Goal: Transaction & Acquisition: Purchase product/service

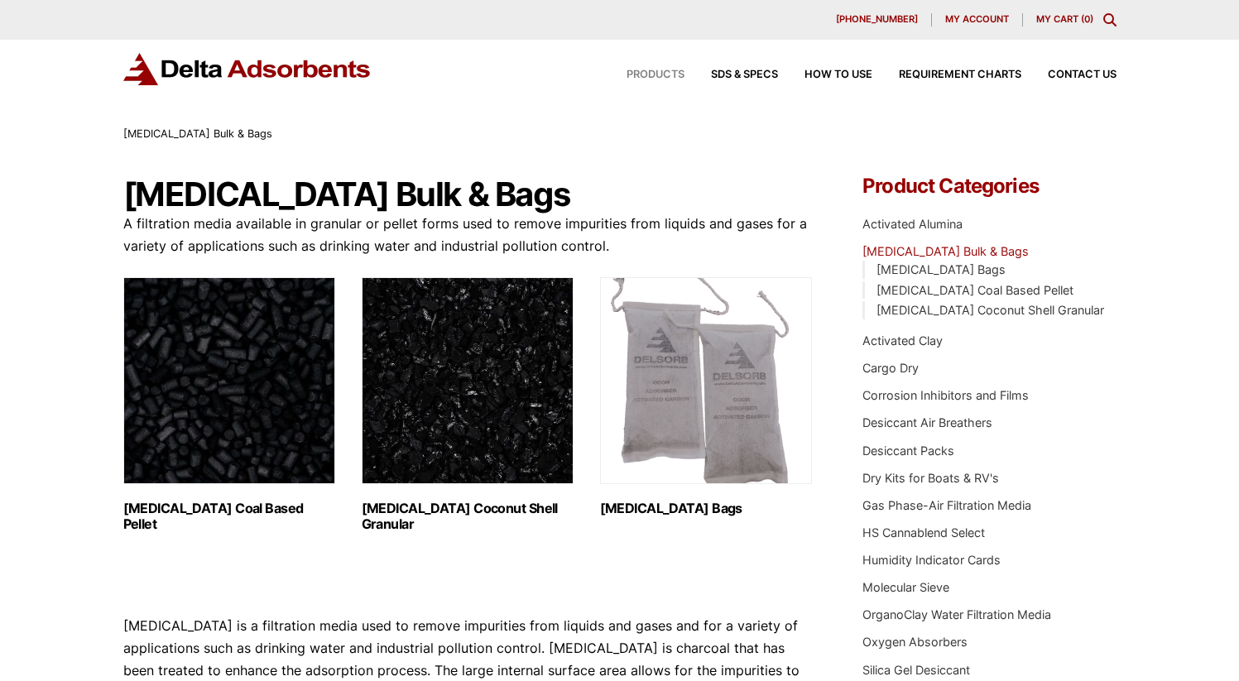
click at [676, 74] on span "Products" at bounding box center [656, 75] width 58 height 11
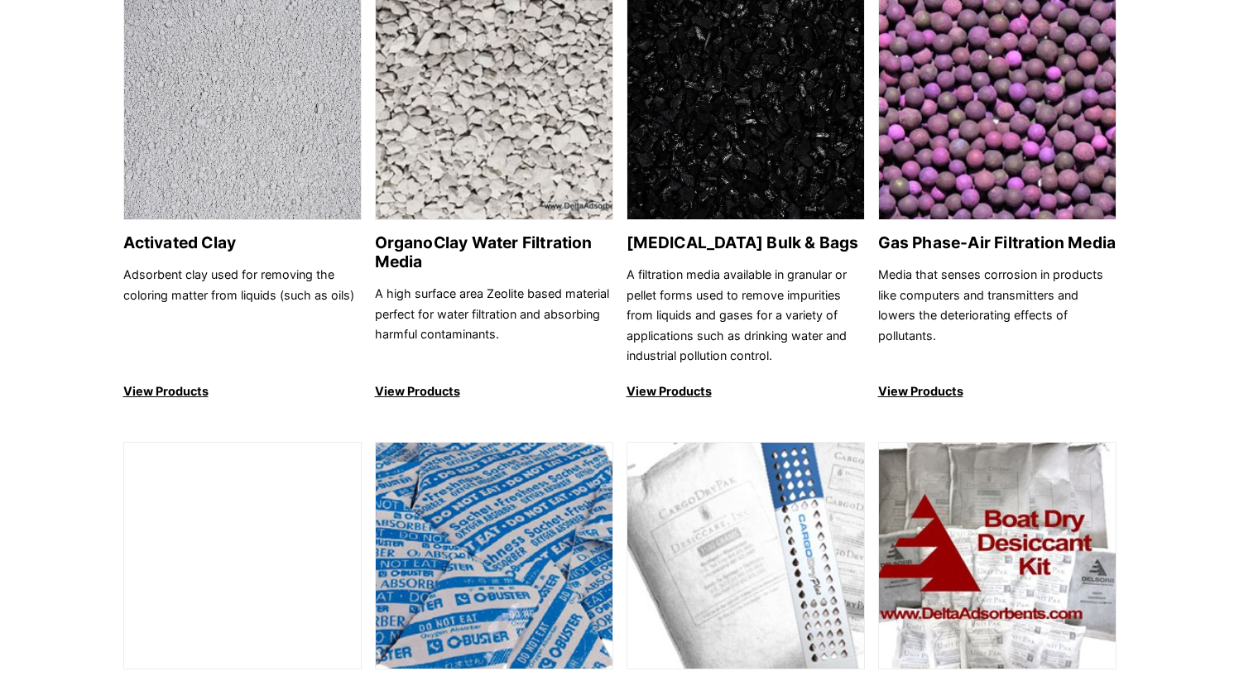
scroll to position [678, 0]
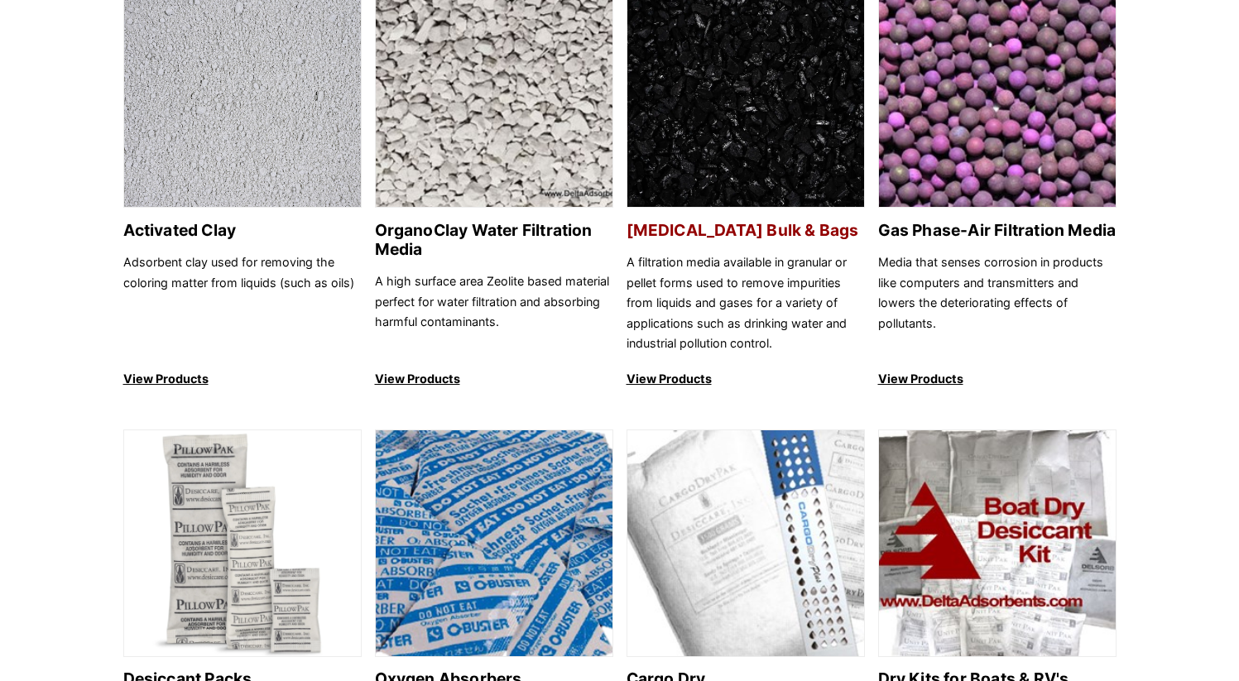
click at [670, 377] on p "View Products" at bounding box center [746, 379] width 238 height 20
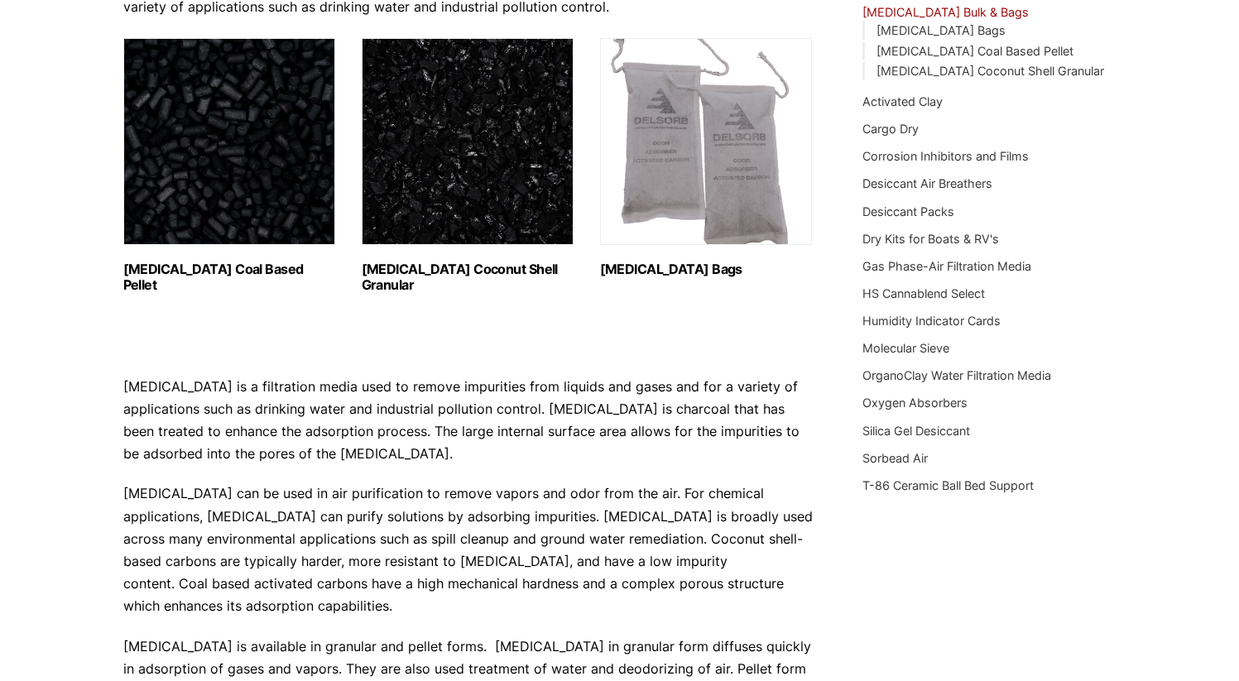
scroll to position [233, 0]
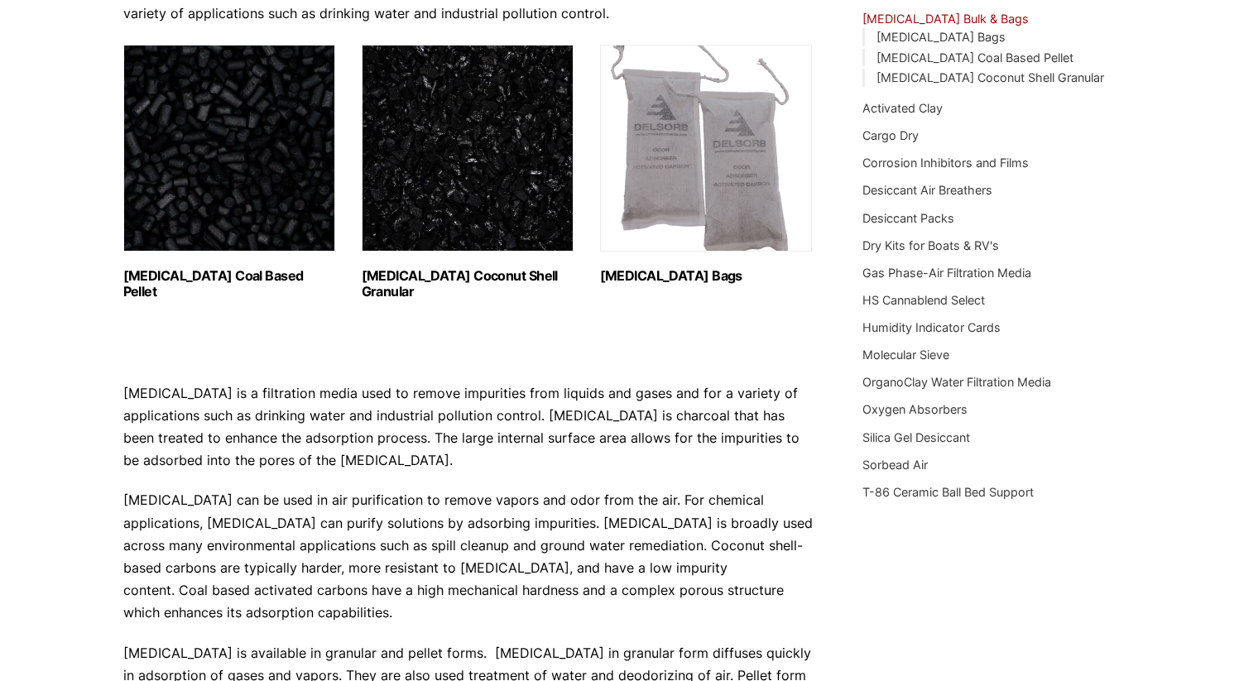
click at [684, 154] on img "Visit product category Activated Carbon Bags" at bounding box center [706, 148] width 212 height 207
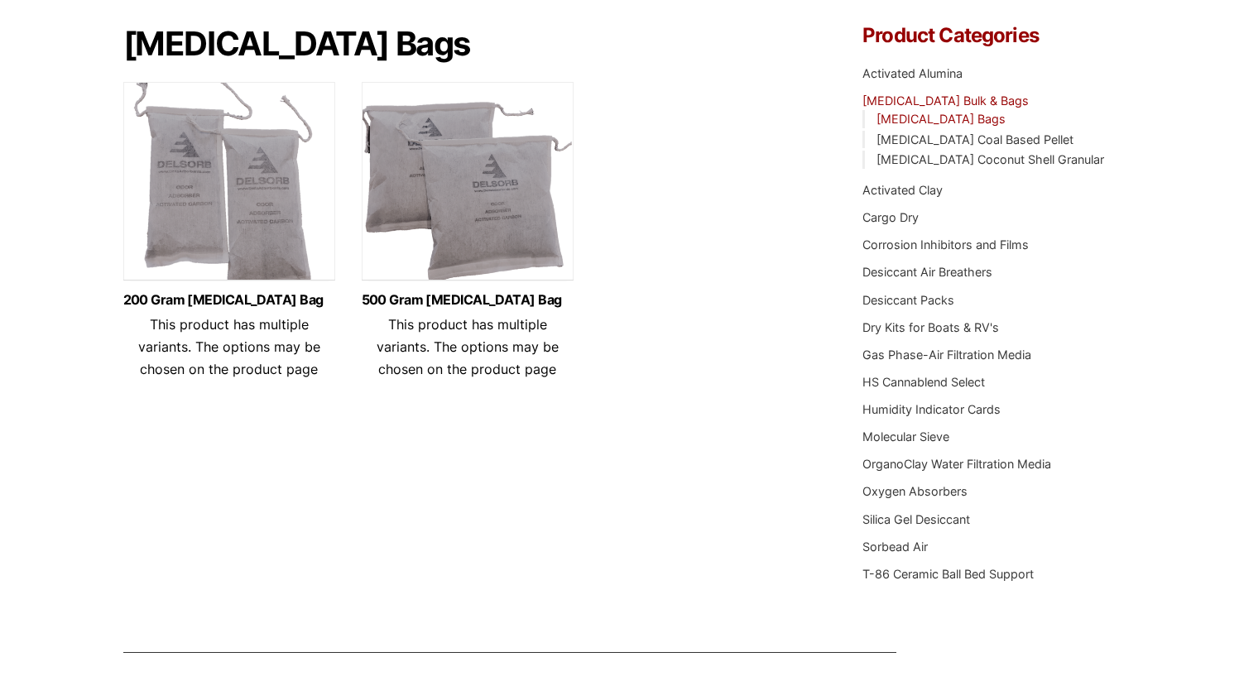
scroll to position [151, 0]
click at [988, 118] on link "[MEDICAL_DATA] Bags" at bounding box center [941, 118] width 129 height 14
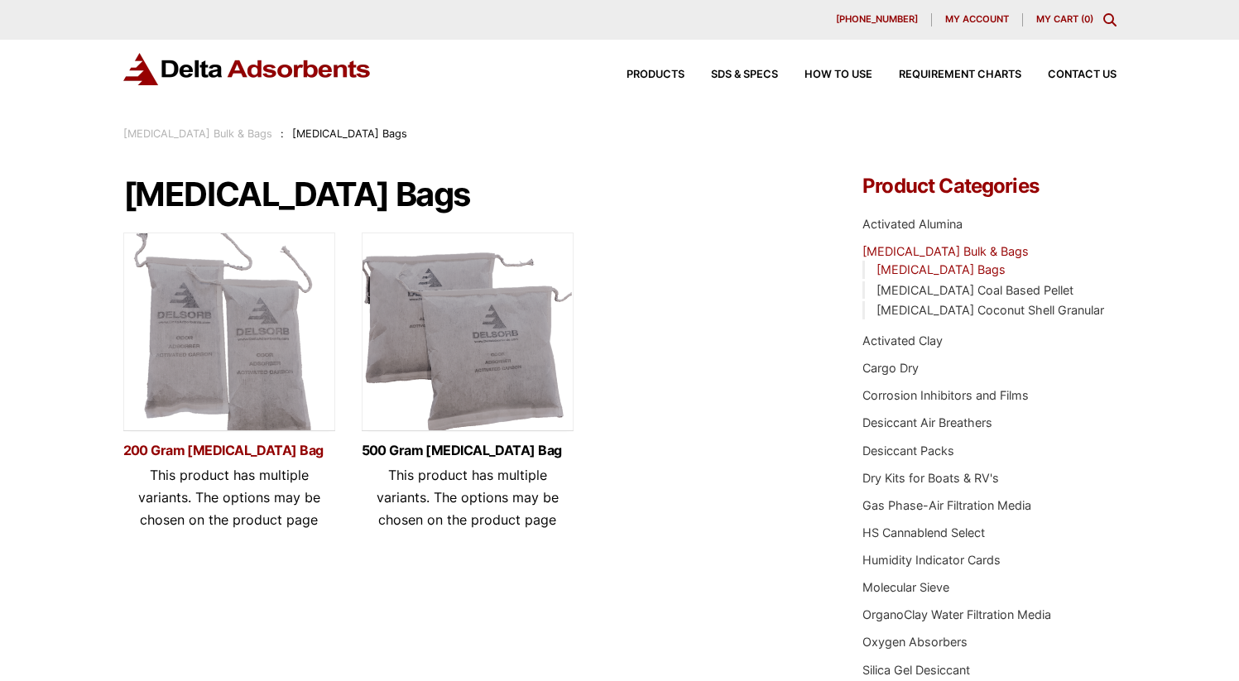
click at [251, 450] on link "200 Gram [MEDICAL_DATA] Bag" at bounding box center [229, 451] width 212 height 14
